Goal: Information Seeking & Learning: Learn about a topic

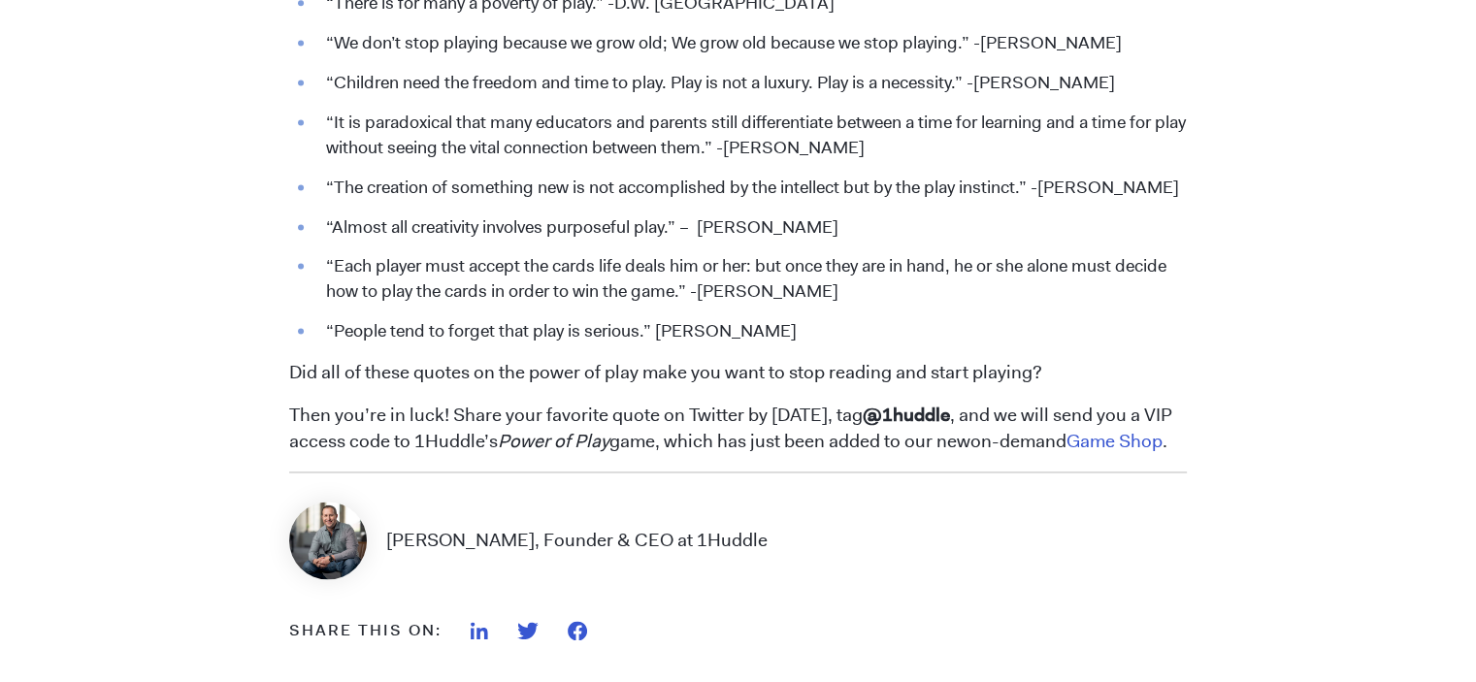
scroll to position [2744, 0]
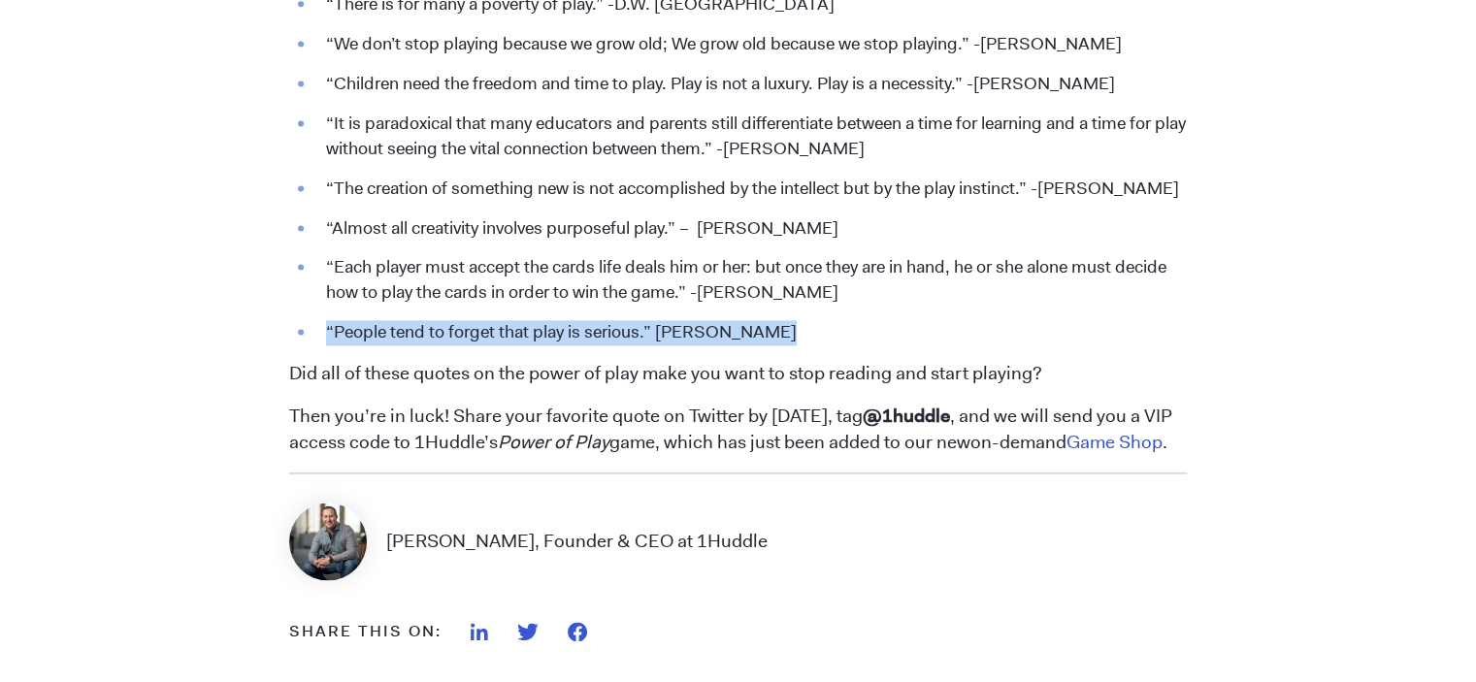
drag, startPoint x: 772, startPoint y: 329, endPoint x: 322, endPoint y: 327, distance: 450.2
click at [322, 327] on li "“People tend to forget that play is serious.” [PERSON_NAME]" at bounding box center [751, 332] width 870 height 25
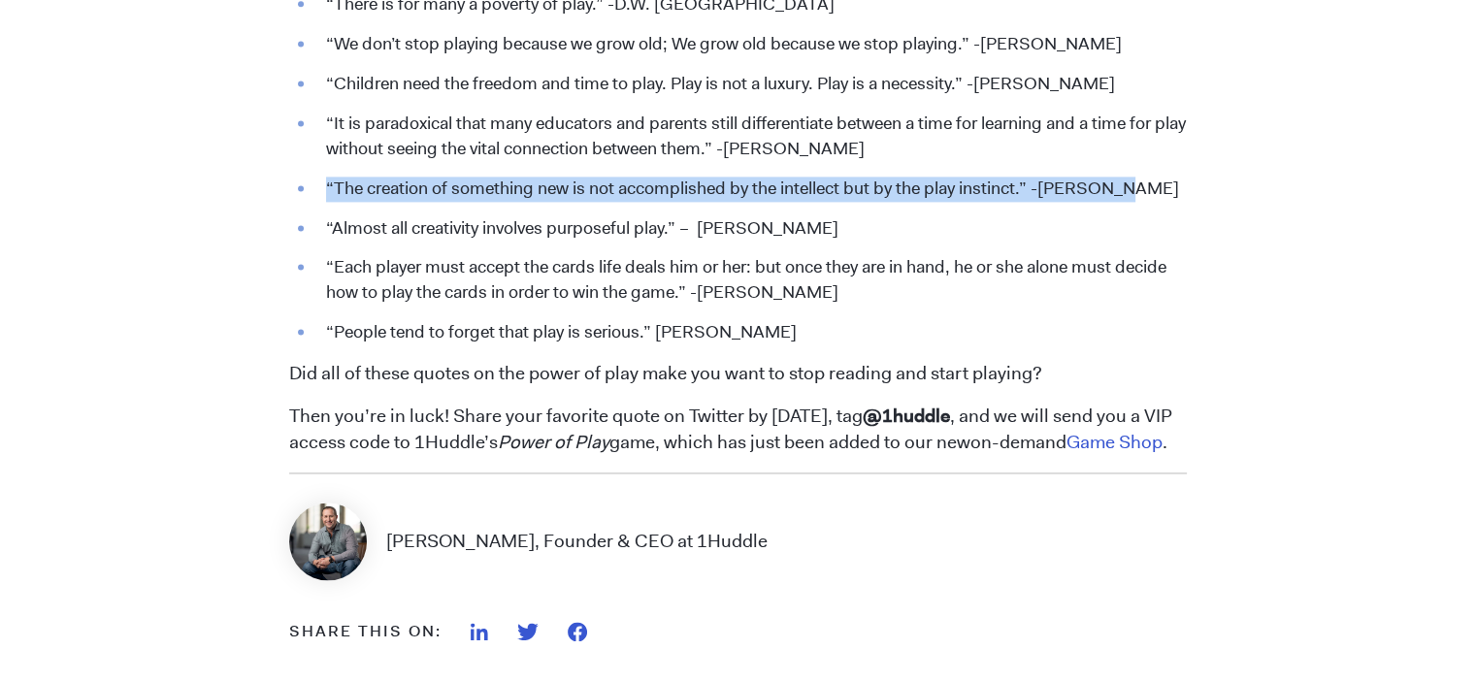
drag, startPoint x: 1123, startPoint y: 189, endPoint x: 326, endPoint y: 179, distance: 796.7
click at [326, 179] on li "“The creation of something new is not accomplished by the intellect but by the …" at bounding box center [751, 189] width 870 height 25
copy li "“The creation of something new is not accomplished by the intellect but by the …"
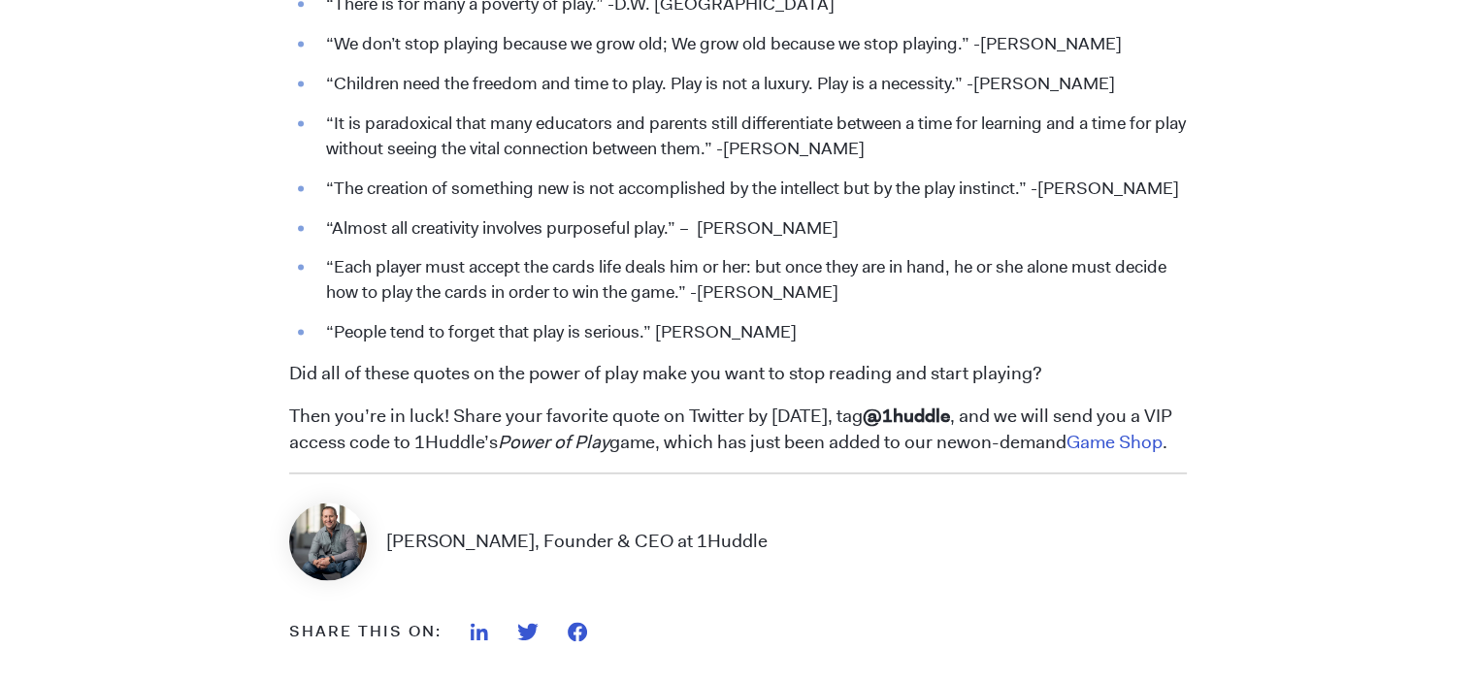
click at [780, 329] on li "“People tend to forget that play is serious.” [PERSON_NAME]" at bounding box center [751, 332] width 870 height 25
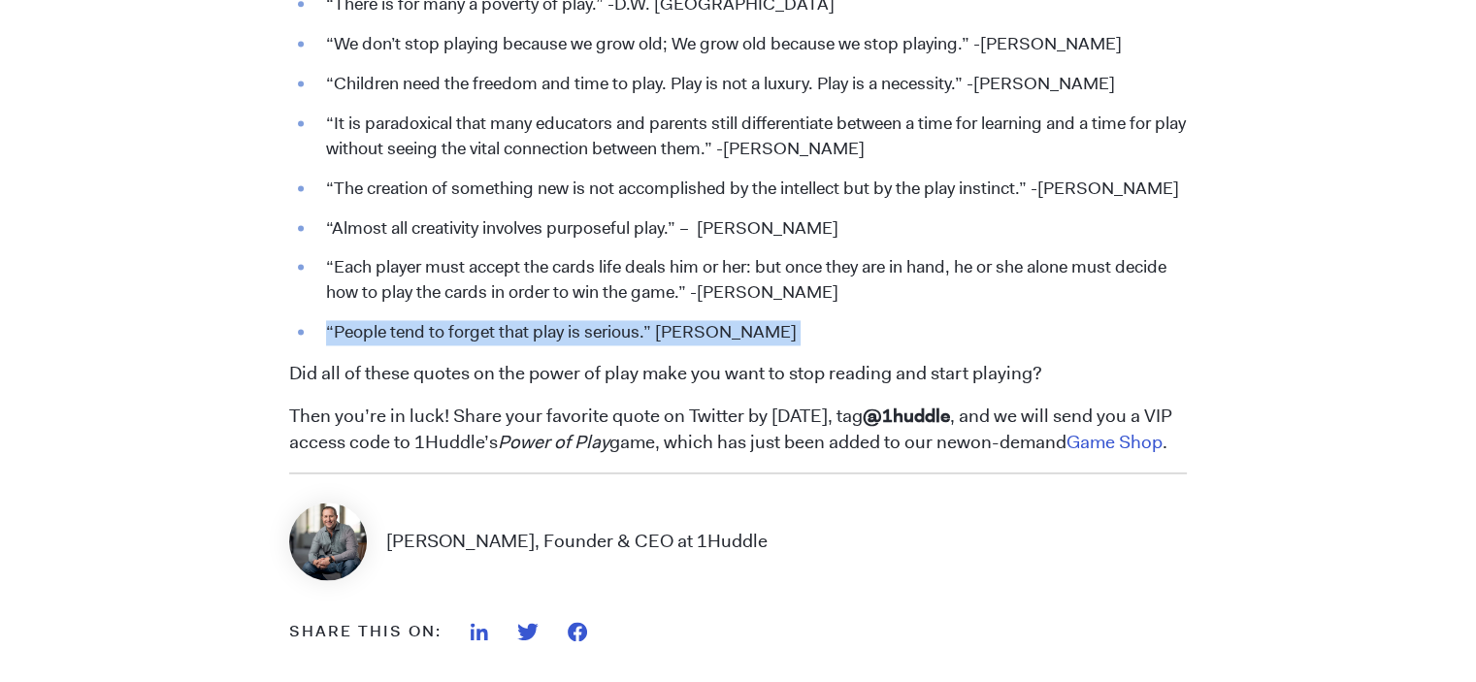
drag, startPoint x: 780, startPoint y: 329, endPoint x: 310, endPoint y: 333, distance: 469.6
copy span "“People tend to forget that play is serious.” [PERSON_NAME]"
